Goal: Task Accomplishment & Management: Manage account settings

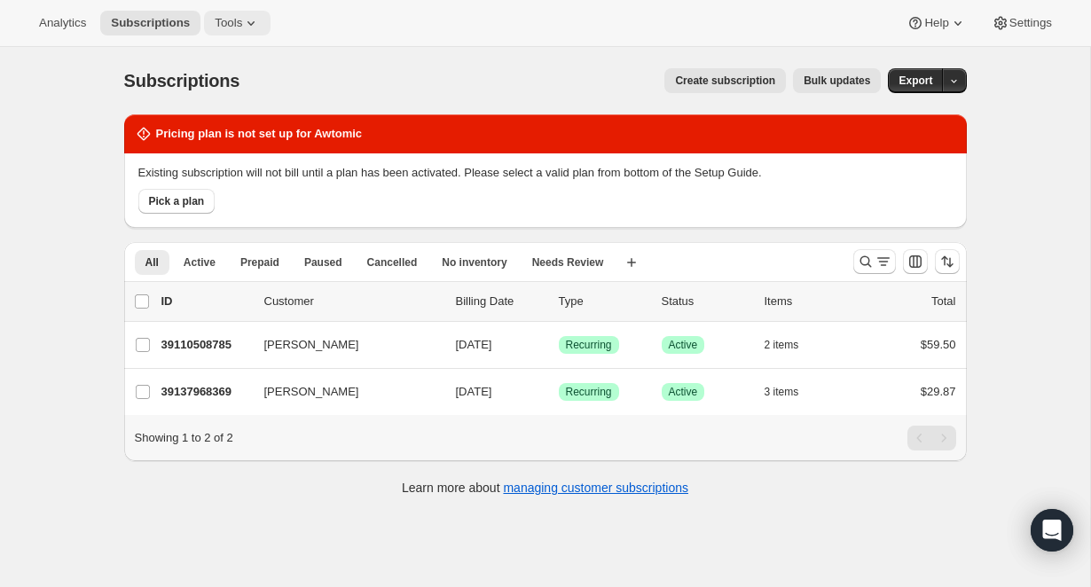
click at [228, 27] on span "Tools" at bounding box center [229, 23] width 28 height 14
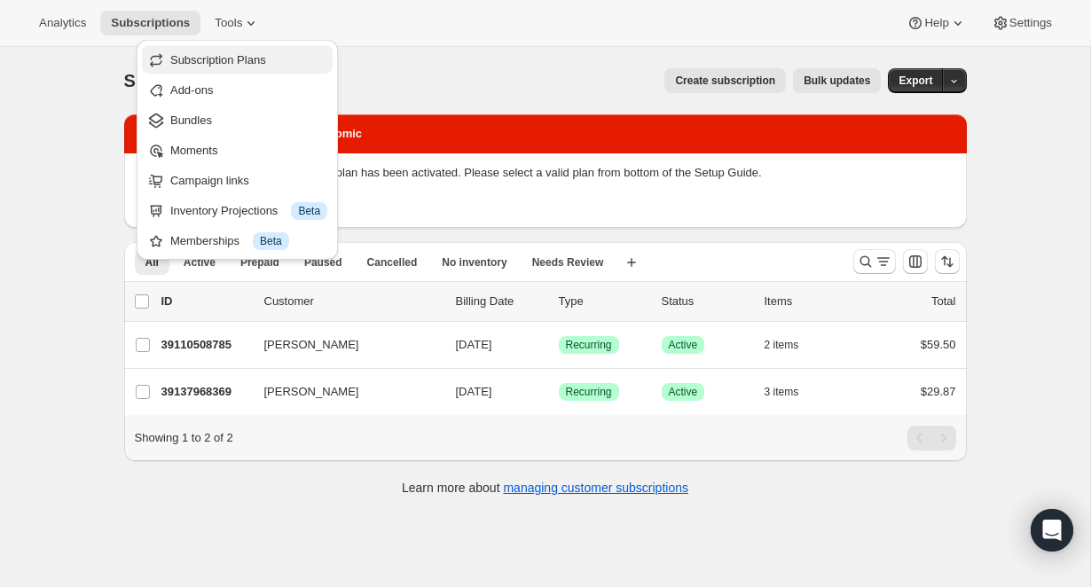
click at [180, 62] on span "Subscription Plans" at bounding box center [218, 59] width 96 height 13
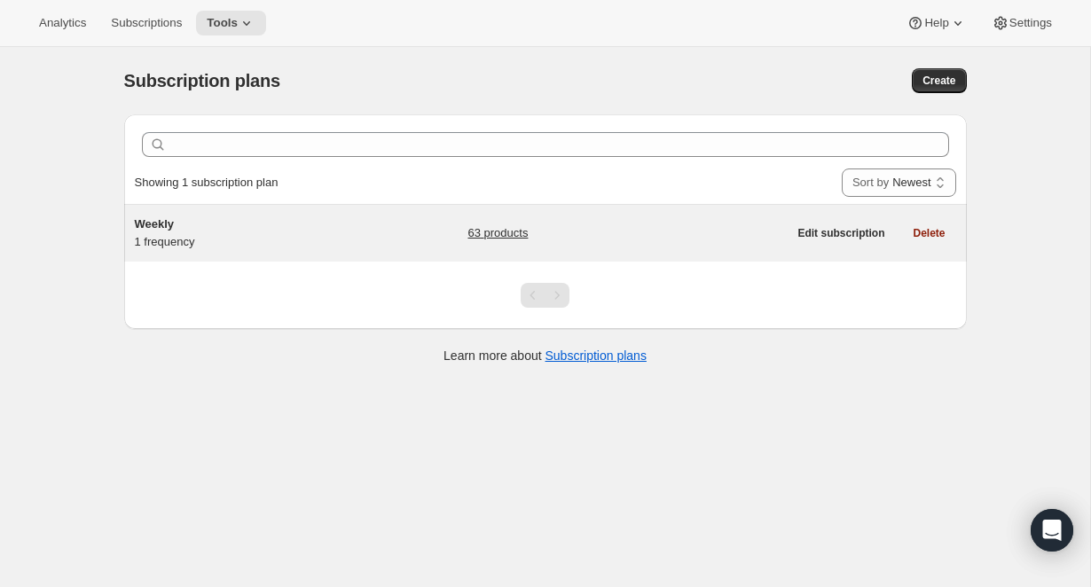
click at [172, 235] on div "Weekly 1 frequency" at bounding box center [246, 233] width 222 height 35
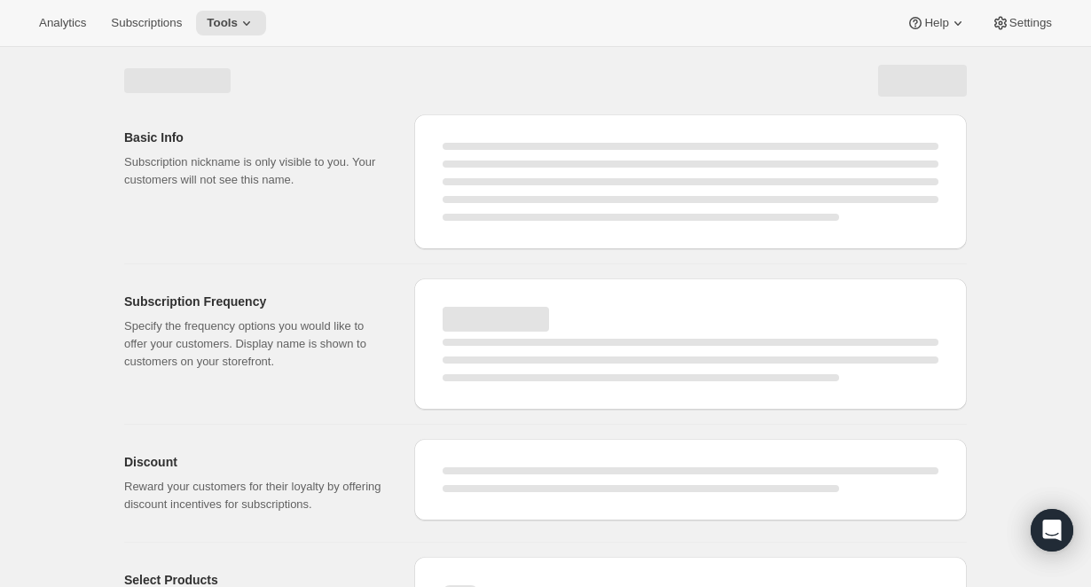
select select "WEEK"
select select "MONTH"
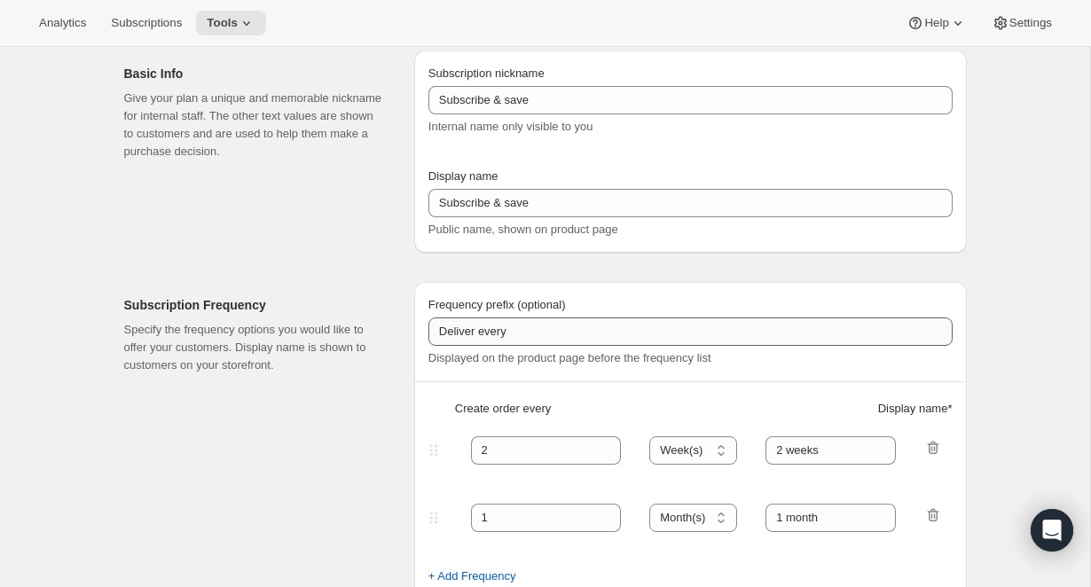
type input "Weekly"
type input "1"
type input "week"
checkbox input "true"
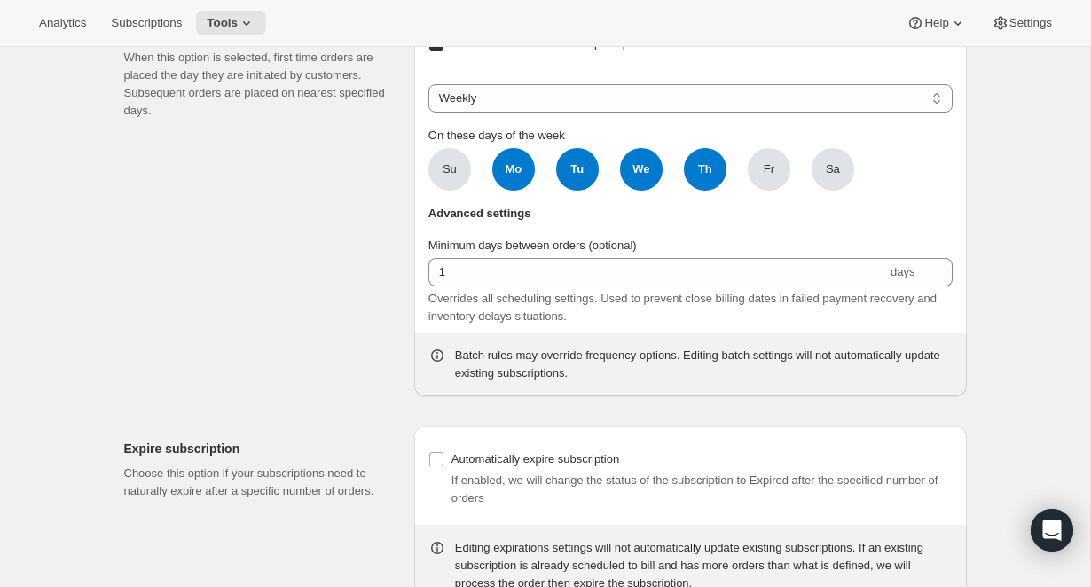
scroll to position [4890, 0]
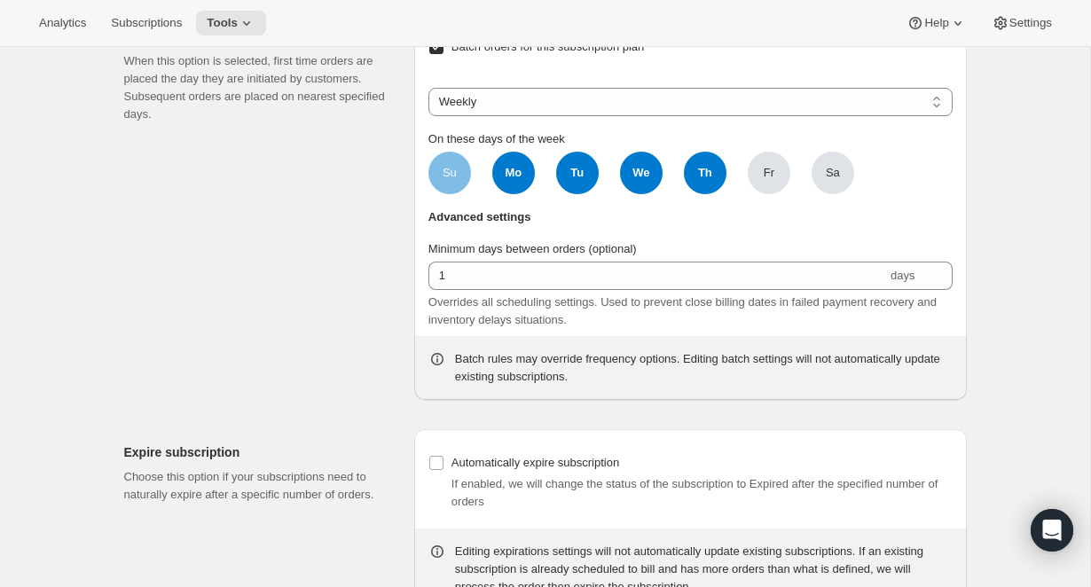
click at [448, 182] on span "Su" at bounding box center [450, 173] width 14 height 18
click at [0, 0] on input "Su" at bounding box center [0, 0] width 0 height 0
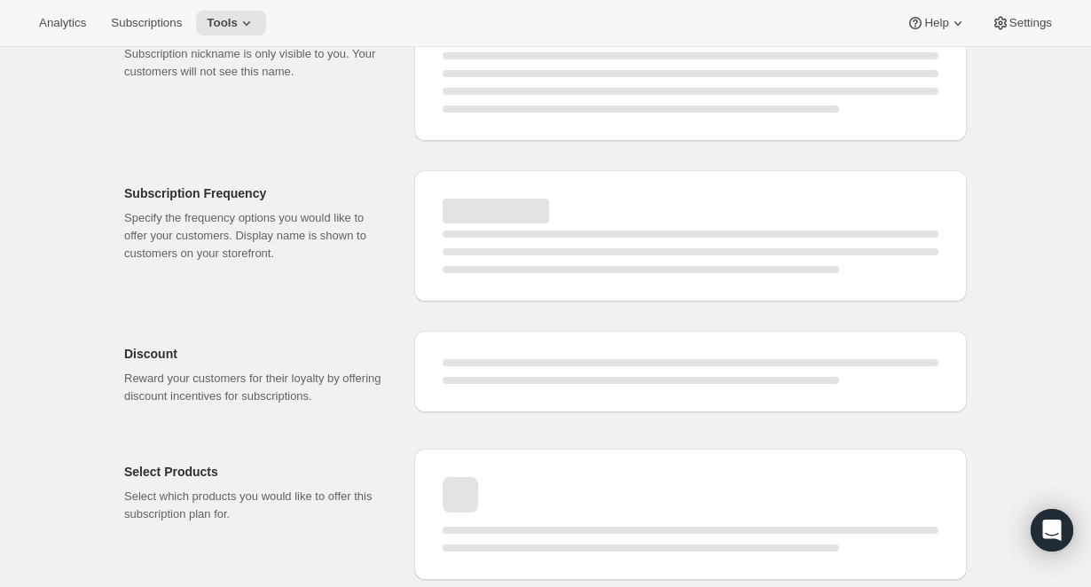
select select "WEEK"
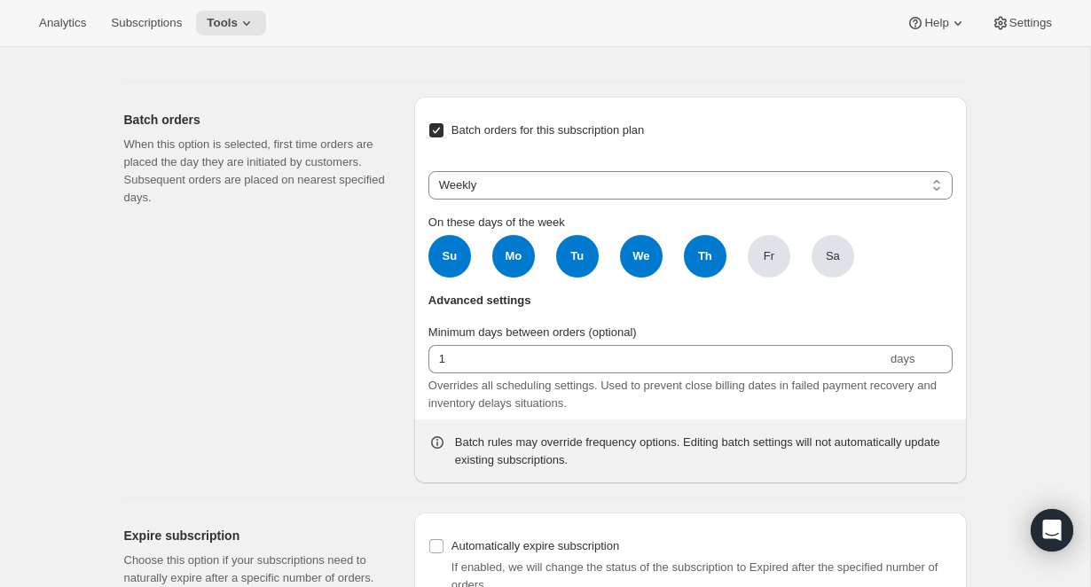
scroll to position [4513, 0]
